Goal: Task Accomplishment & Management: Manage account settings

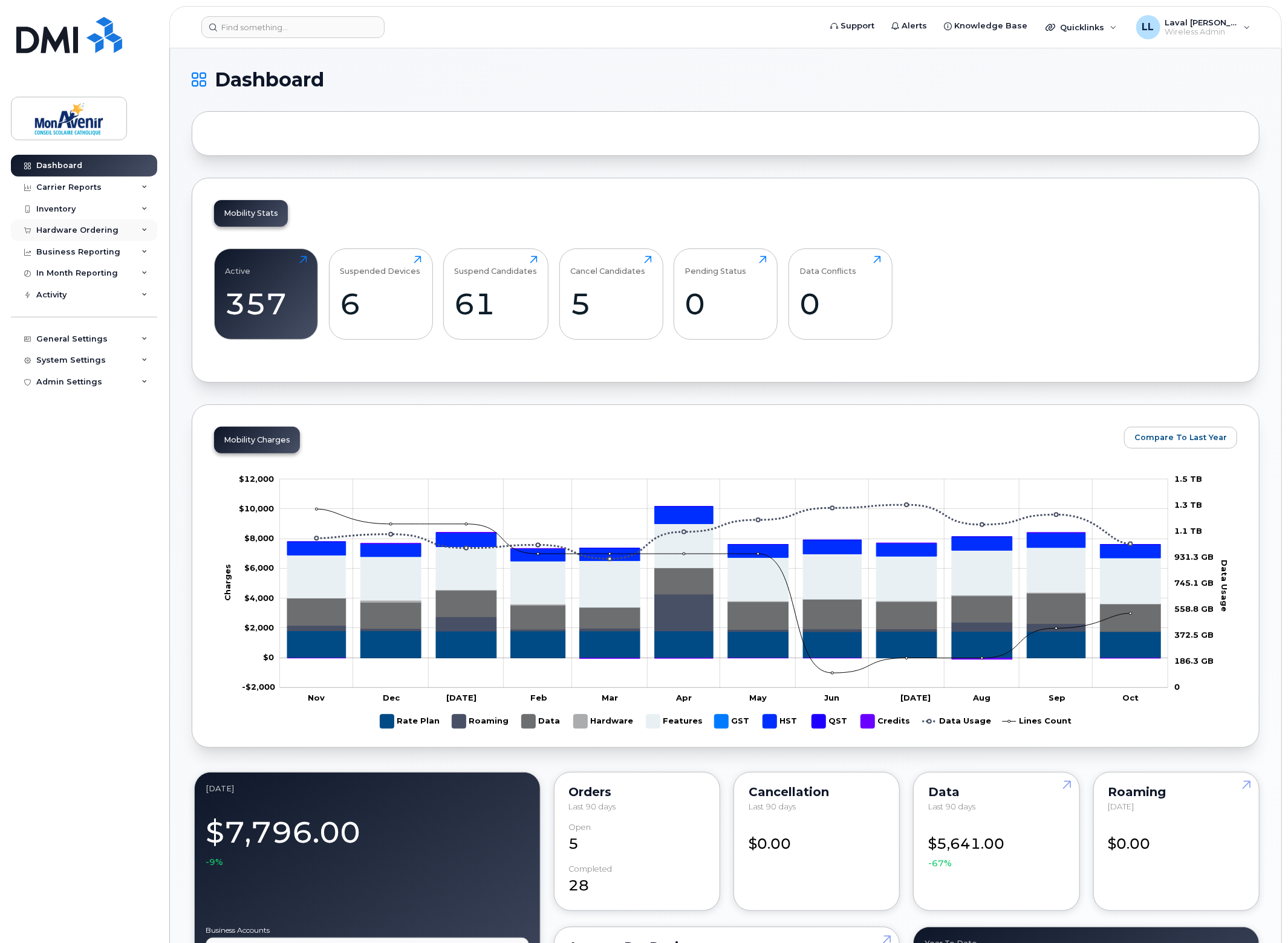
click at [60, 229] on div "Hardware Ordering" at bounding box center [77, 230] width 82 height 10
click at [59, 271] on div "Orders" at bounding box center [57, 276] width 30 height 11
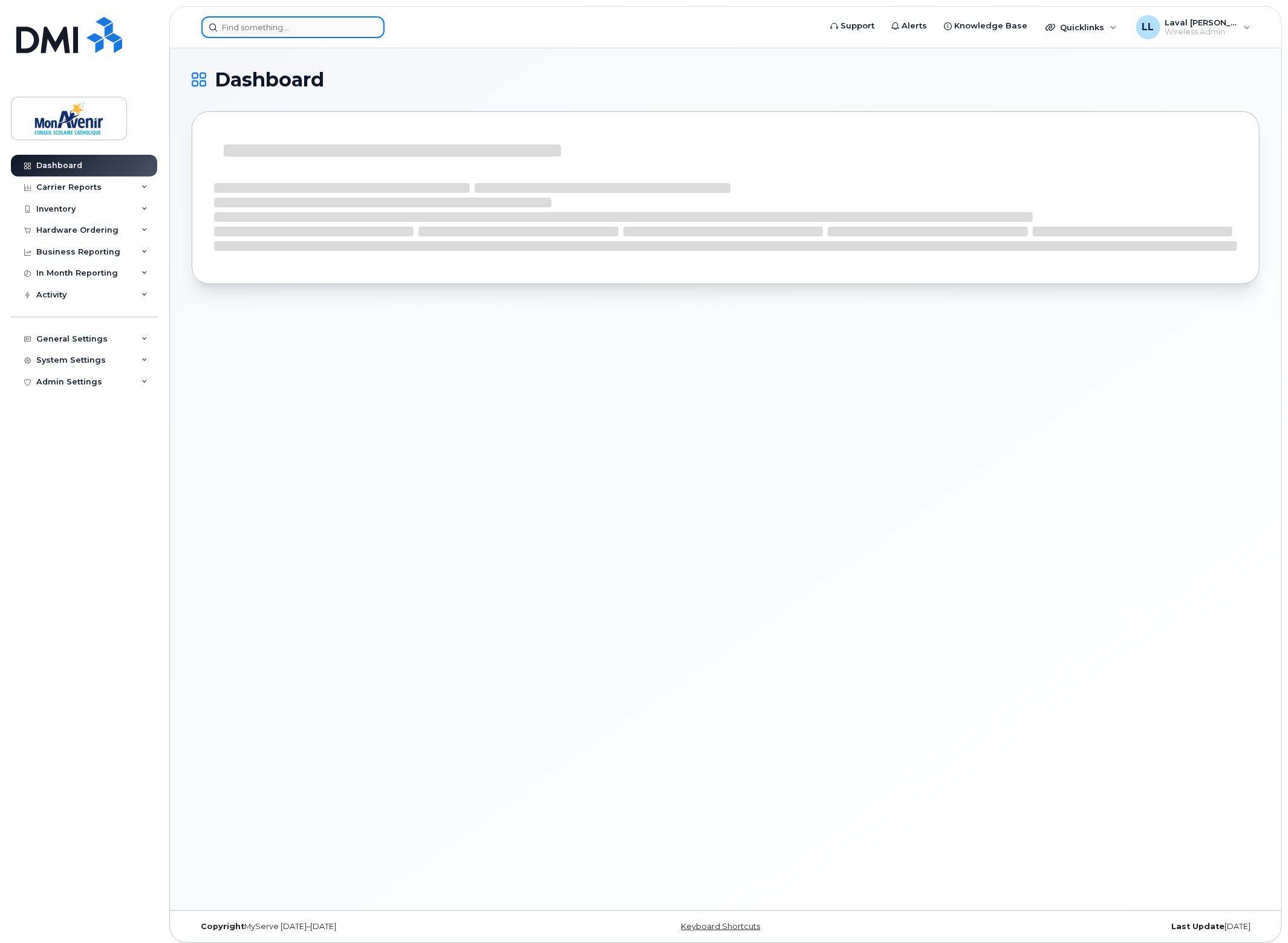
click at [324, 30] on input at bounding box center [293, 27] width 183 height 21
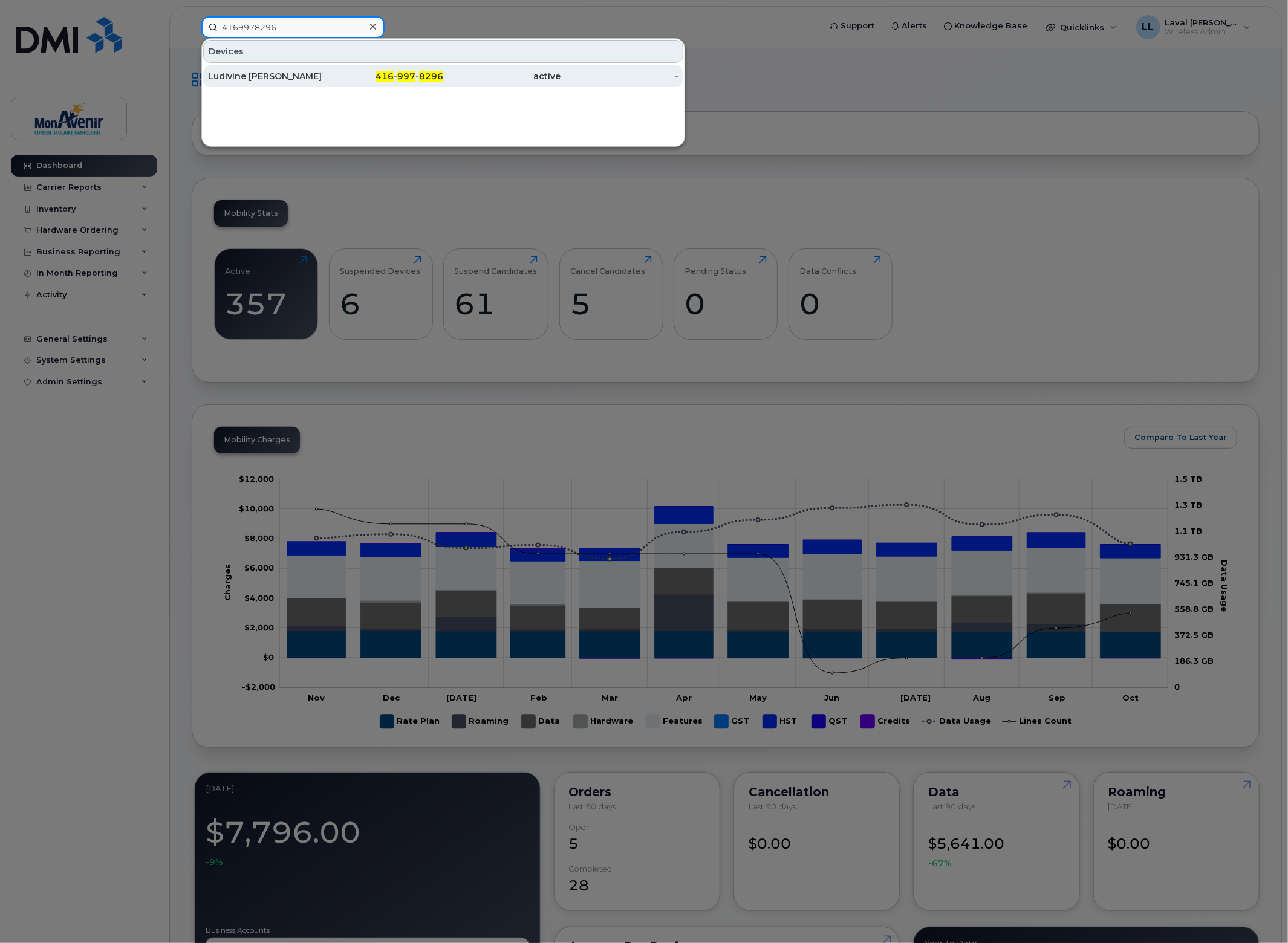
type input "4169978296"
click at [242, 77] on div "Ludivine [PERSON_NAME]" at bounding box center [267, 76] width 118 height 12
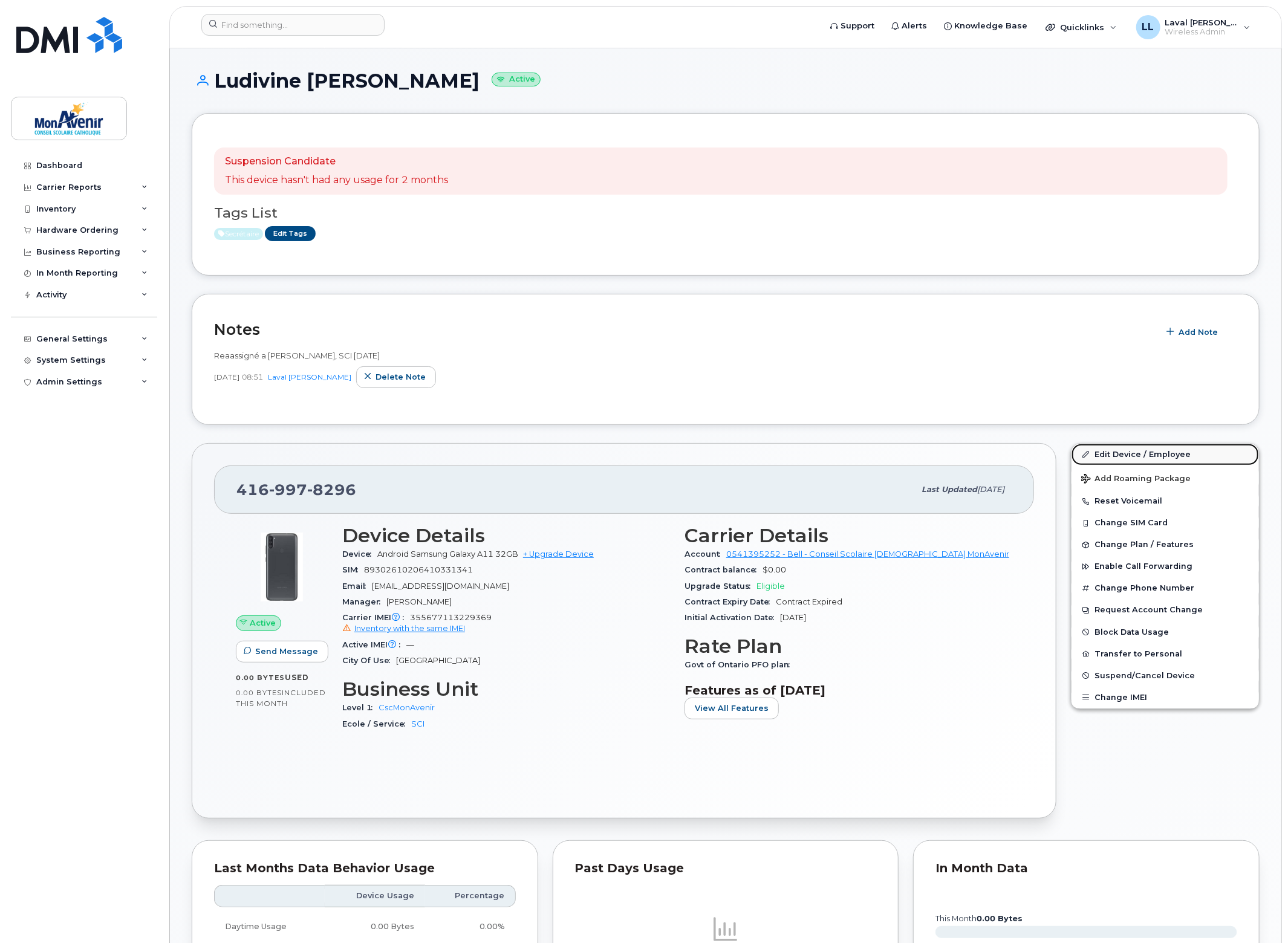
click at [1113, 453] on link "Edit Device / Employee" at bounding box center [1165, 454] width 187 height 21
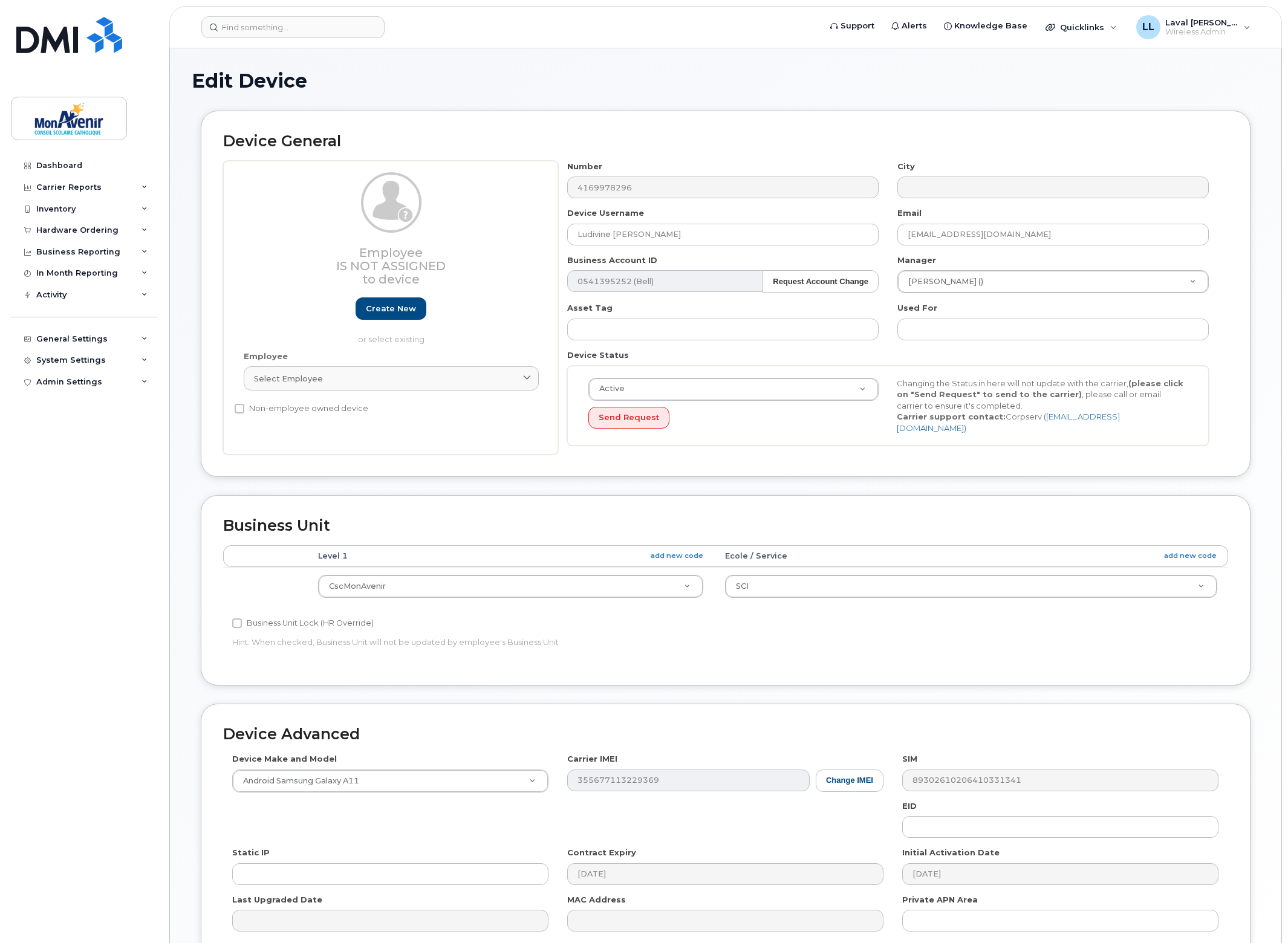
select select "43101"
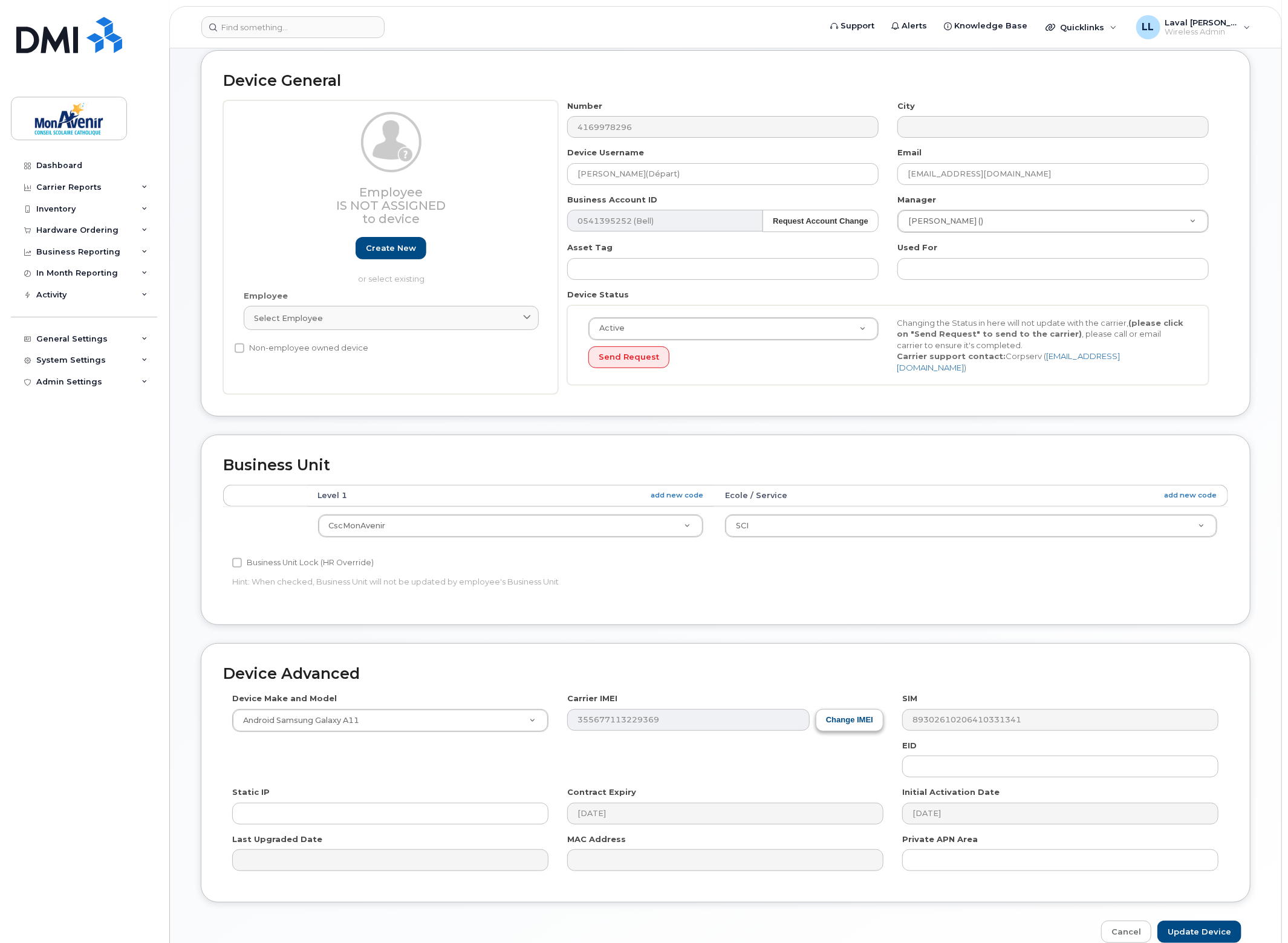
scroll to position [114, 0]
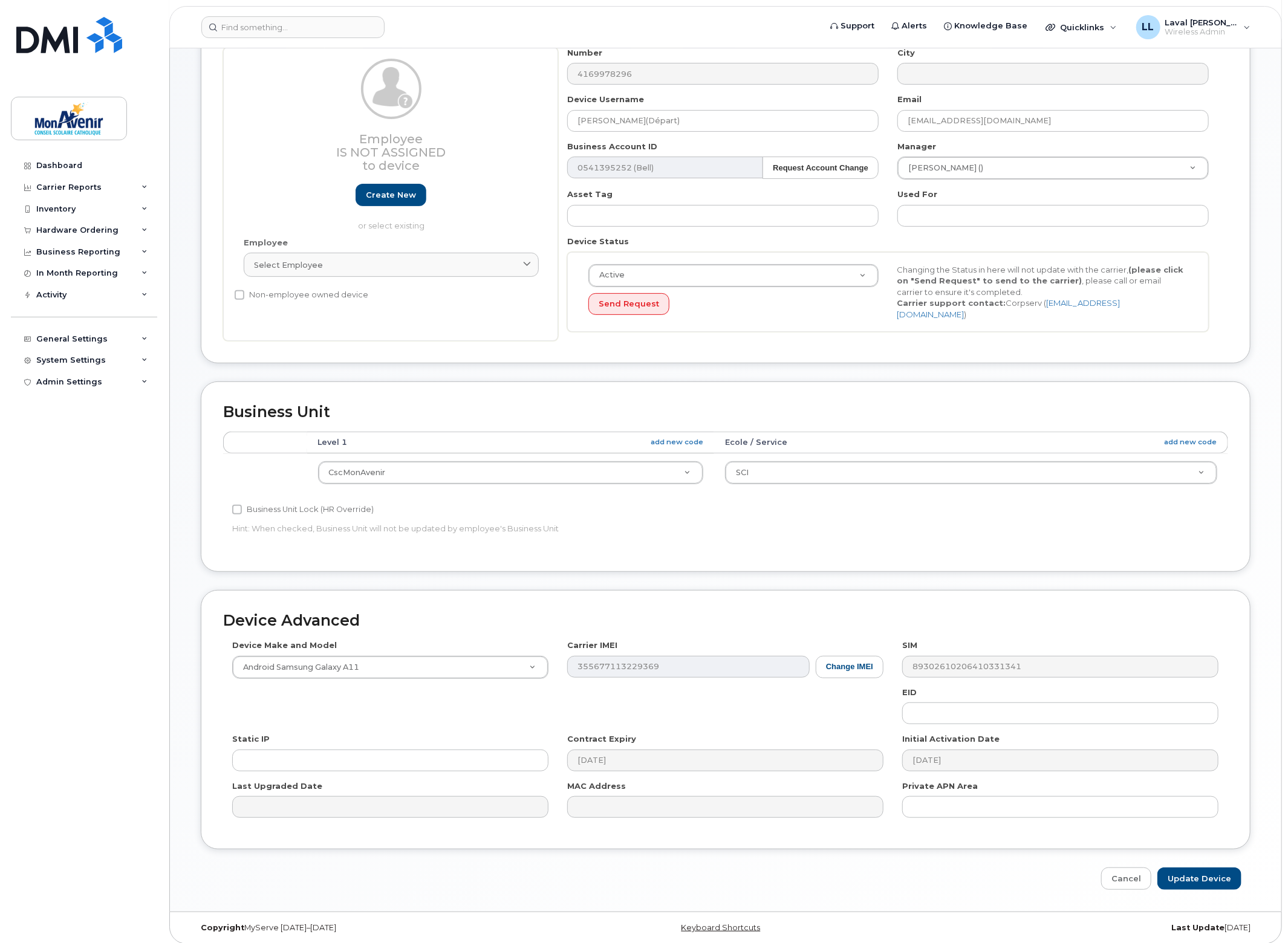
type input "Ludivine Sawka(Départ)"
drag, startPoint x: 1197, startPoint y: 870, endPoint x: 943, endPoint y: 462, distance: 480.6
click at [1197, 870] on input "Update Device" at bounding box center [1199, 879] width 84 height 22
type input "Saving..."
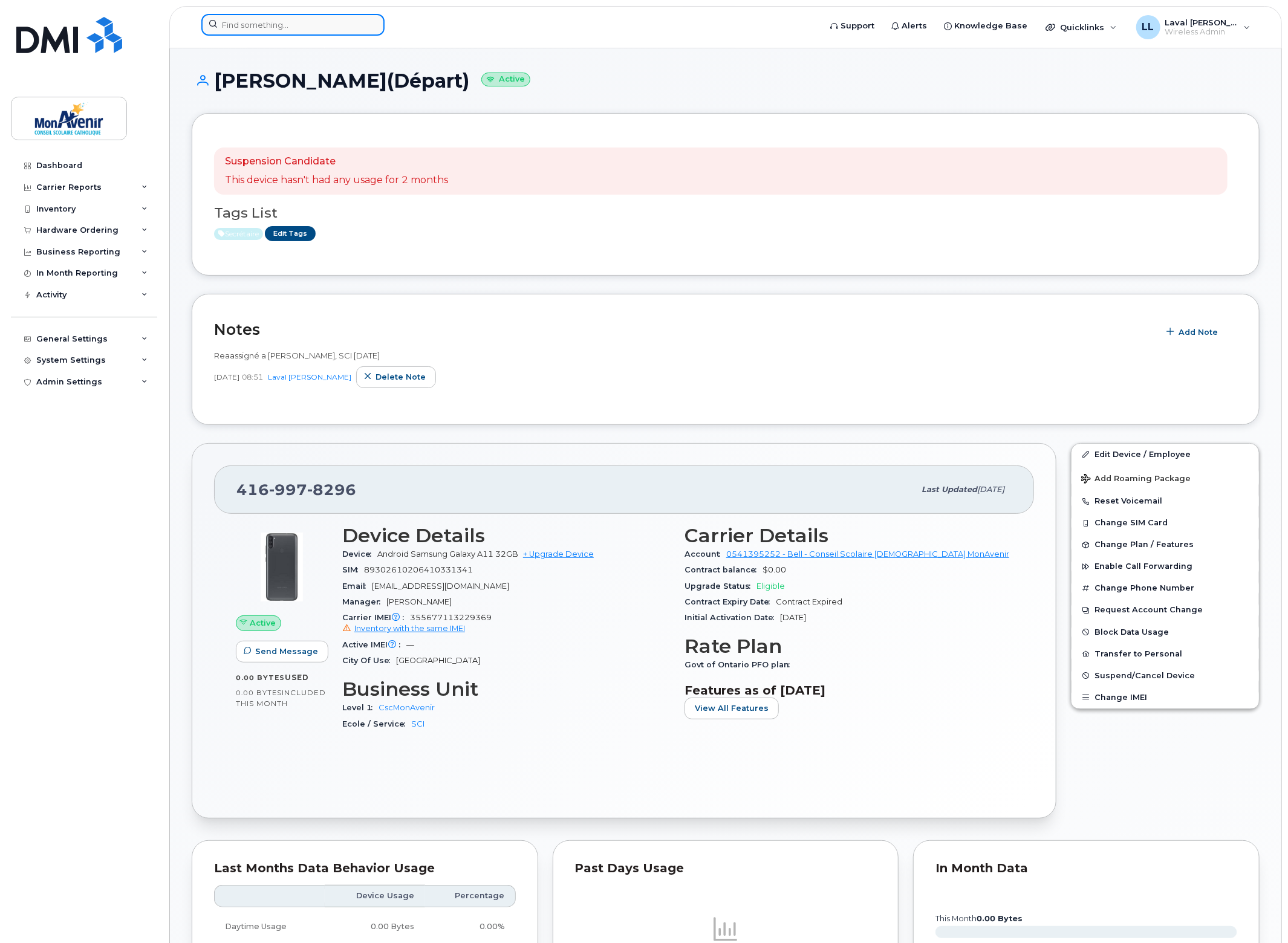
click at [286, 21] on input at bounding box center [293, 24] width 183 height 21
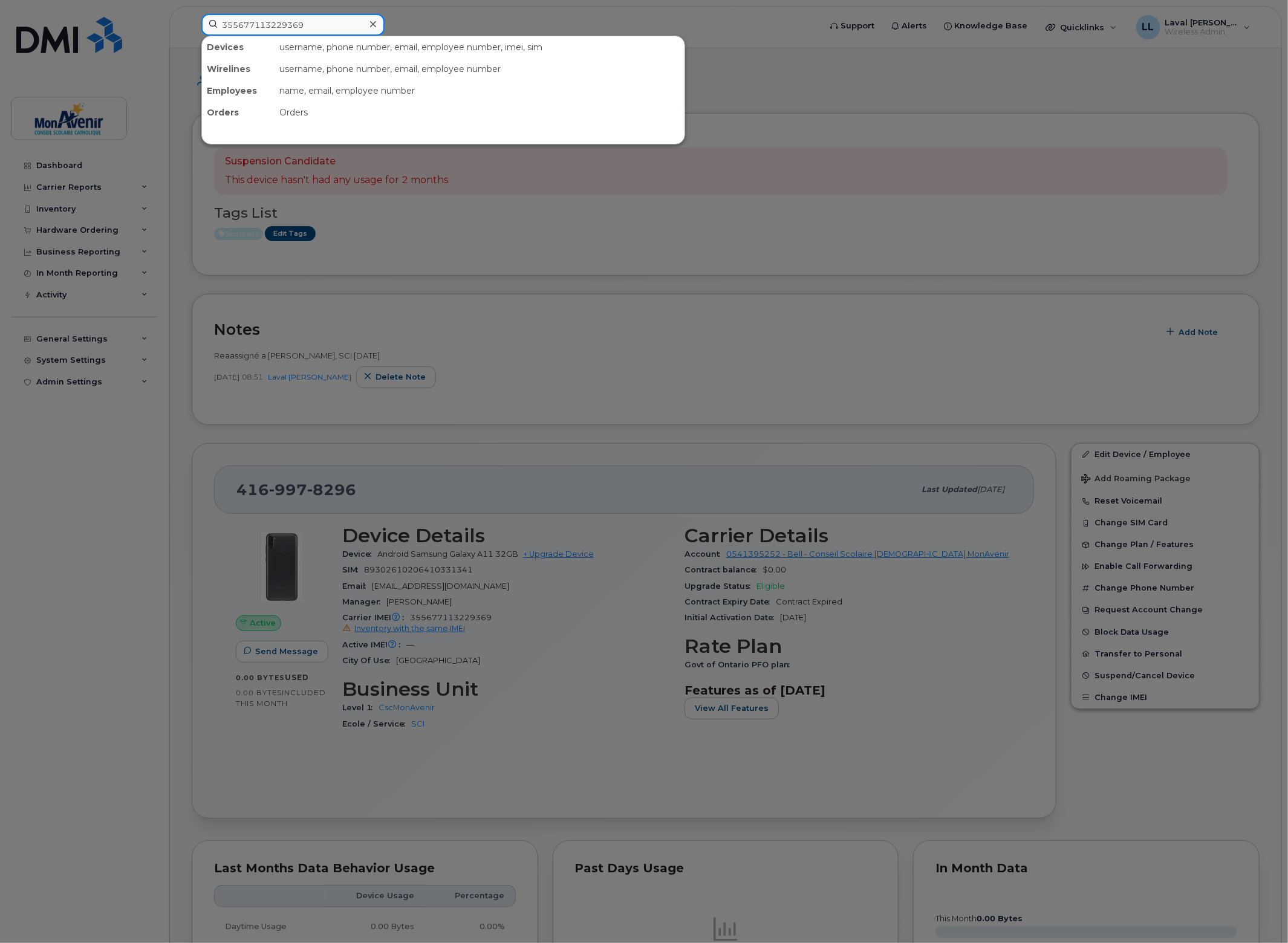
type input "355677113229369"
click at [369, 21] on div at bounding box center [373, 24] width 18 height 18
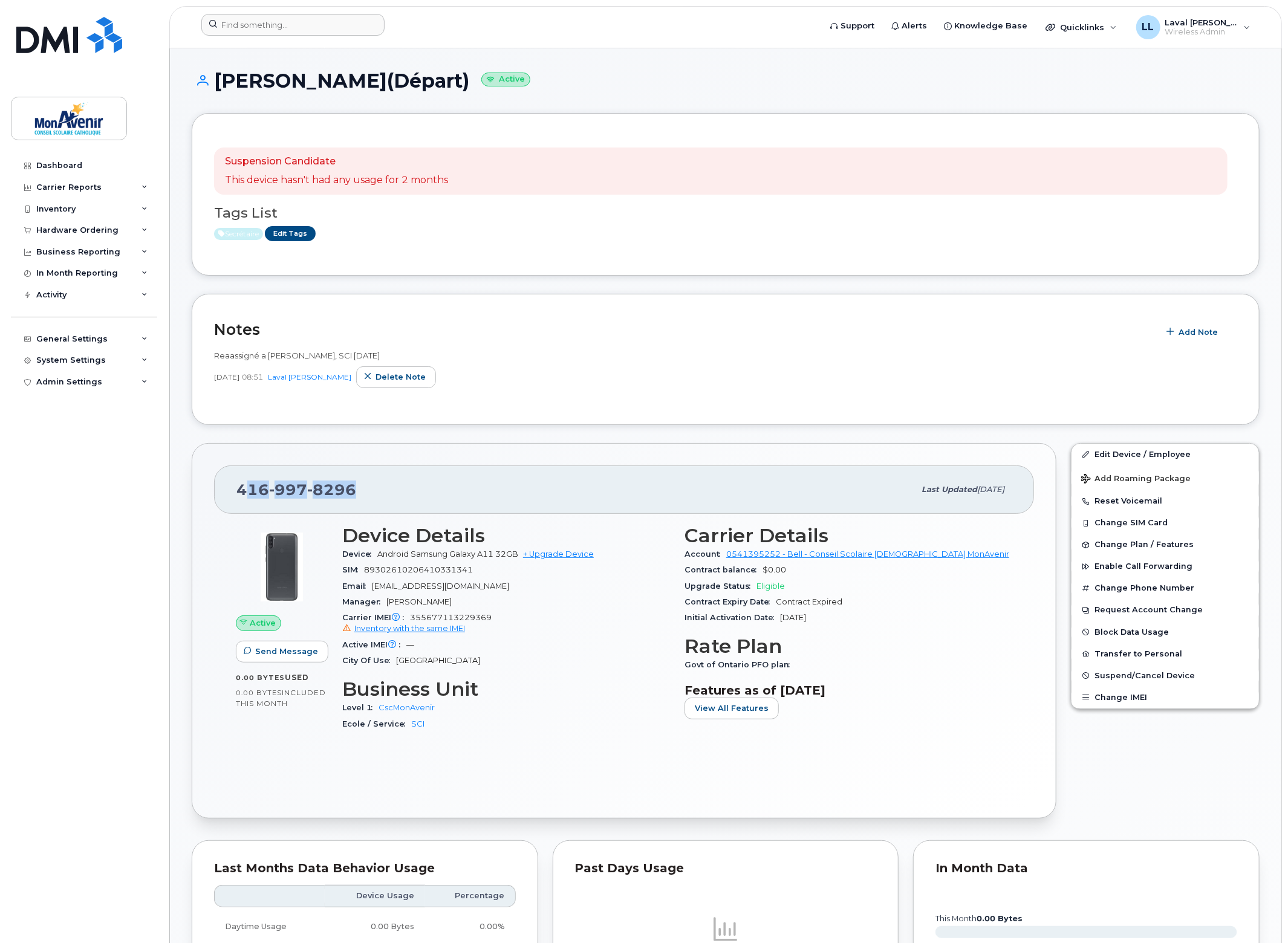
drag, startPoint x: 359, startPoint y: 486, endPoint x: 250, endPoint y: 488, distance: 109.0
click at [250, 488] on div "416 997 8296" at bounding box center [575, 489] width 678 height 25
drag, startPoint x: 374, startPoint y: 81, endPoint x: 217, endPoint y: 77, distance: 157.1
click at [217, 77] on h1 "Ludivine Sawka(Départ) Active" at bounding box center [726, 81] width 1068 height 21
copy h1 "Ludivine Sawka"
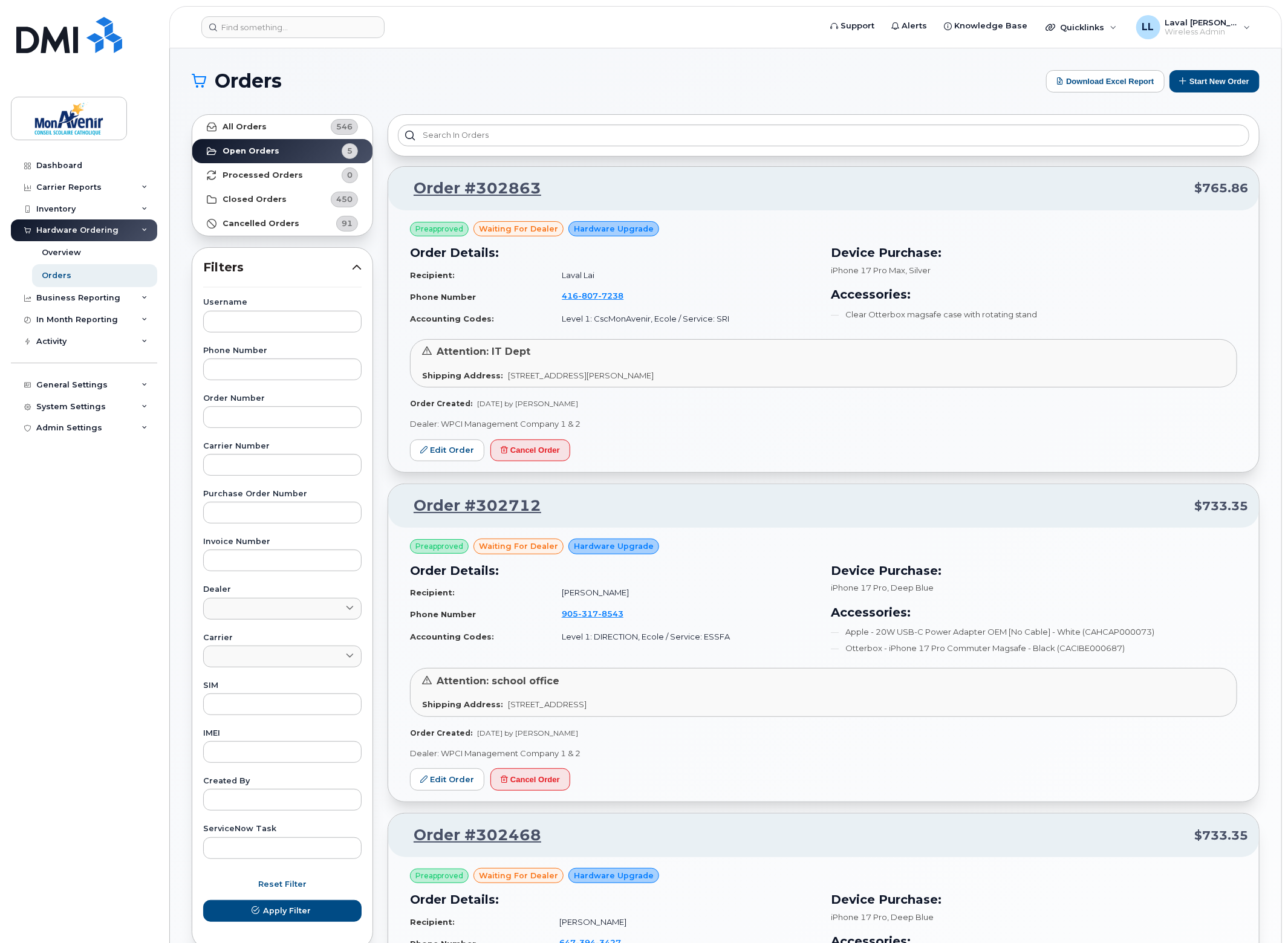
click at [480, 56] on div "Orders Download Excel Report Start New Order All Orders 546 Open Orders 5 Proce…" at bounding box center [725, 935] width 1111 height 1774
